Goal: Check status

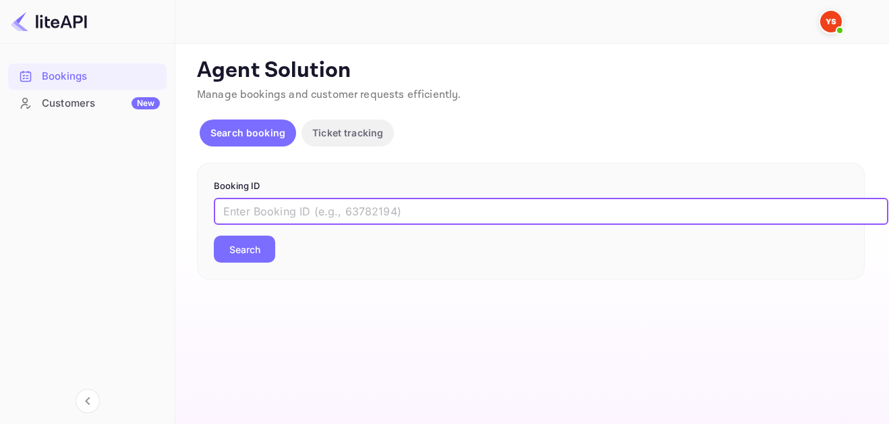
click at [419, 209] on input "text" at bounding box center [551, 211] width 674 height 27
paste input "[PERSON_NAME]"
drag, startPoint x: 361, startPoint y: 210, endPoint x: 41, endPoint y: 204, distance: 320.4
click at [41, 204] on div "Bookings Customers New Now you can check your travel website directly from the …" at bounding box center [444, 212] width 889 height 424
paste input "9302473"
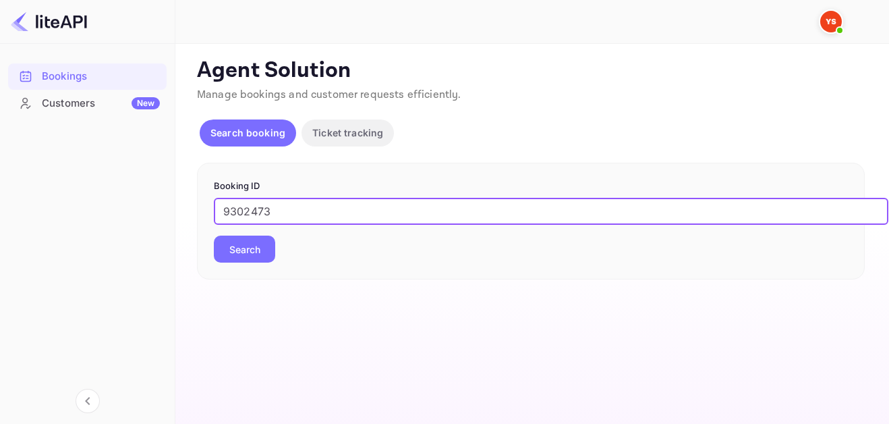
type input "9302473"
click at [253, 250] on button "Search" at bounding box center [244, 248] width 61 height 27
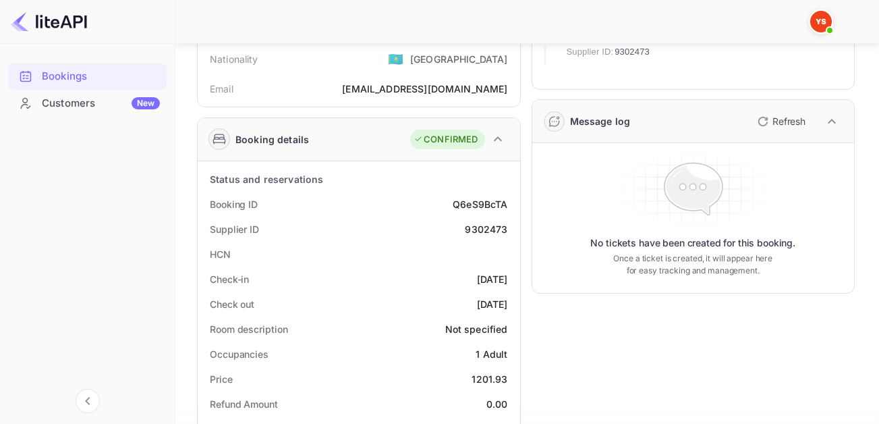
scroll to position [135, 0]
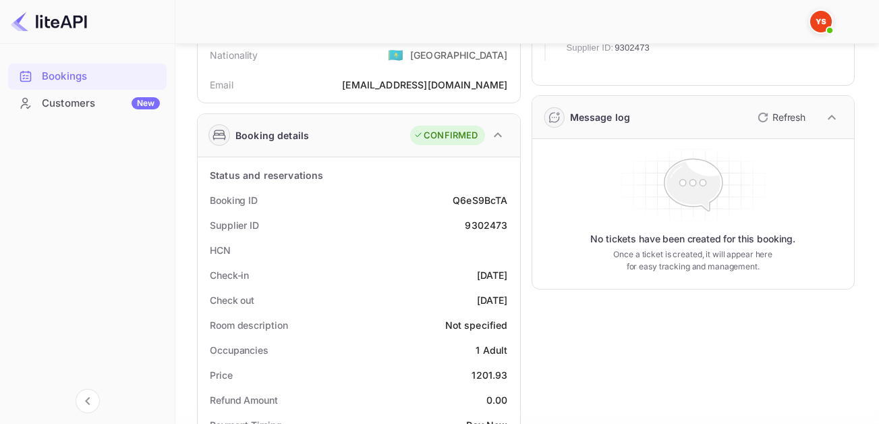
click at [427, 223] on div "Supplier ID 9302473" at bounding box center [359, 224] width 312 height 25
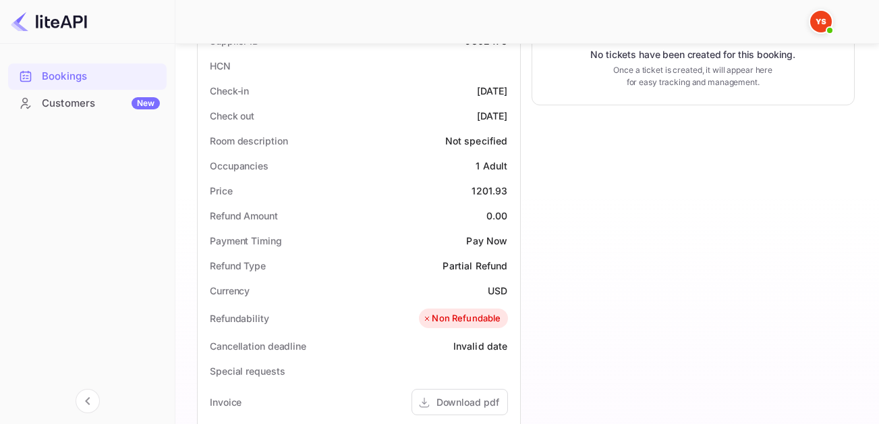
scroll to position [337, 0]
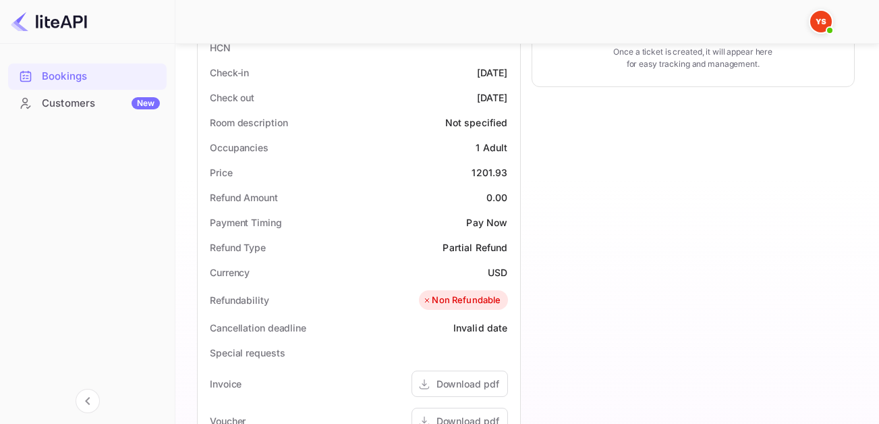
click at [487, 173] on div "1201.93" at bounding box center [489, 172] width 36 height 14
copy div "1201.93"
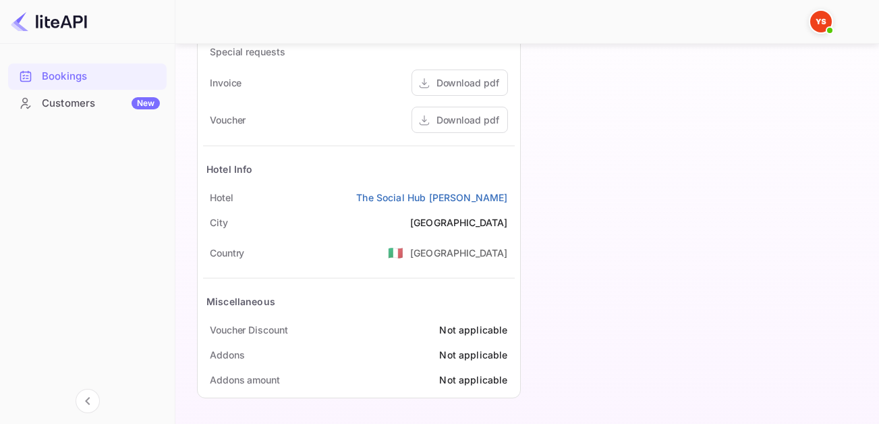
scroll to position [503, 0]
